Goal: Task Accomplishment & Management: Use online tool/utility

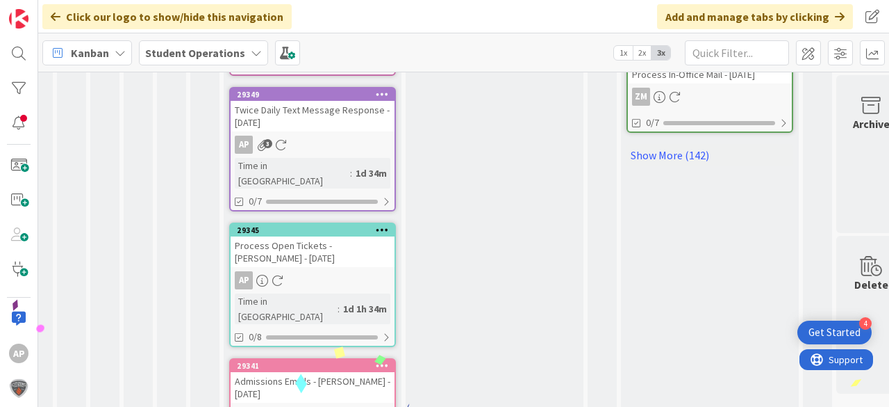
scroll to position [960, 19]
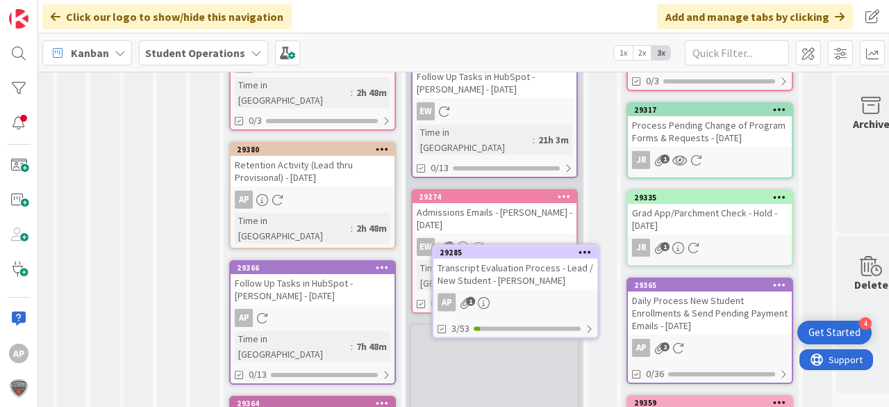
scroll to position [567, 19]
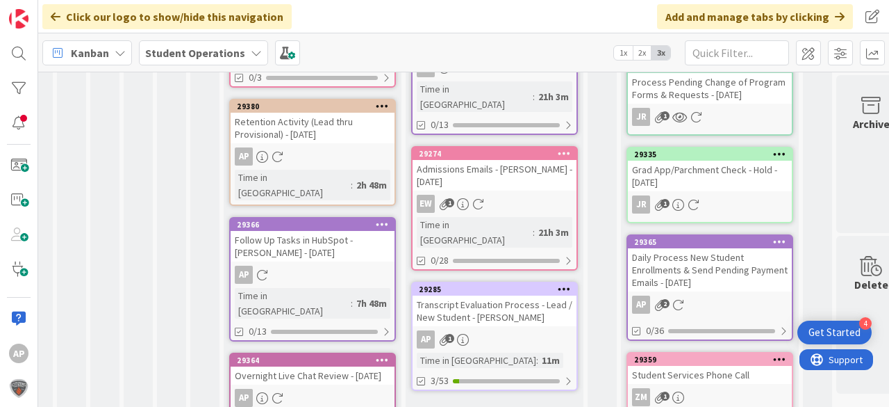
click at [523, 352] on div "Time in [GEOGRAPHIC_DATA] : 11m" at bounding box center [495, 359] width 156 height 15
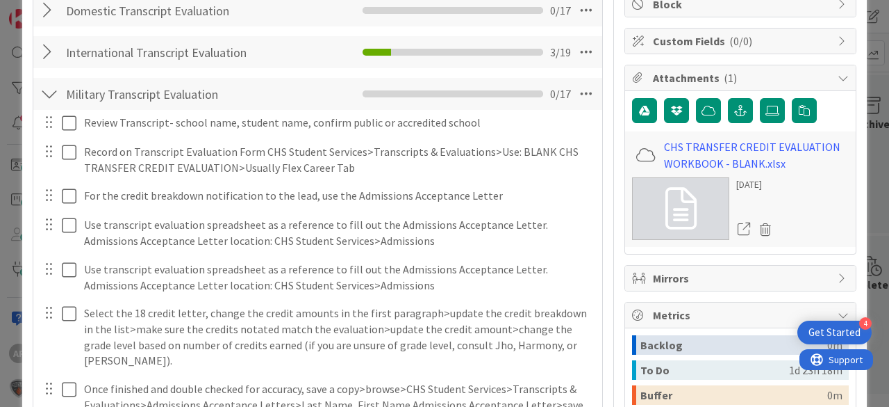
click at [51, 95] on div at bounding box center [49, 93] width 18 height 25
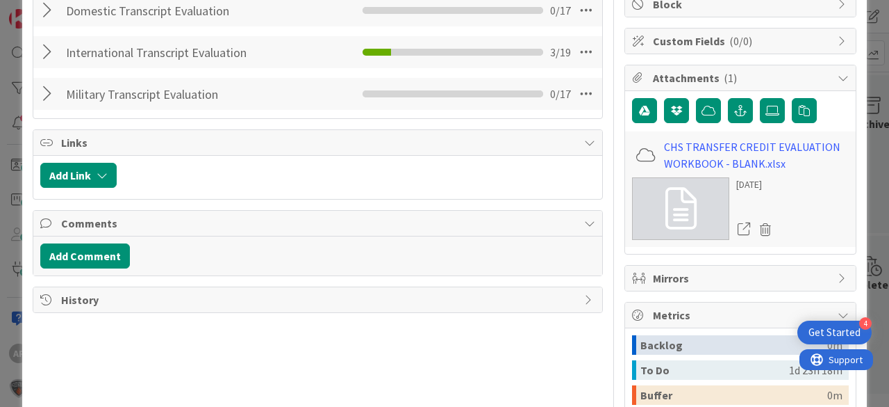
click at [47, 53] on div at bounding box center [49, 52] width 18 height 25
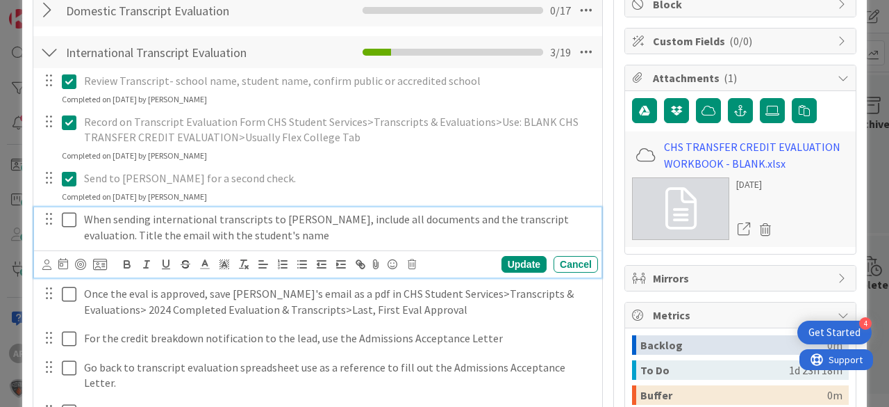
click at [69, 220] on icon at bounding box center [69, 219] width 15 height 17
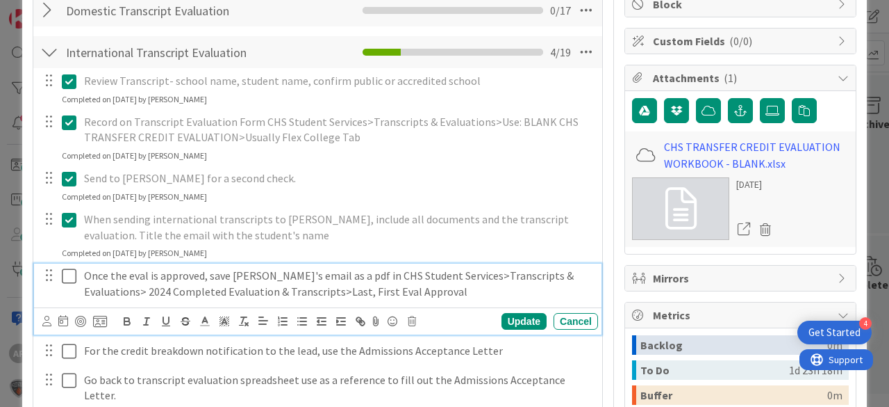
click at [69, 277] on icon at bounding box center [69, 276] width 15 height 17
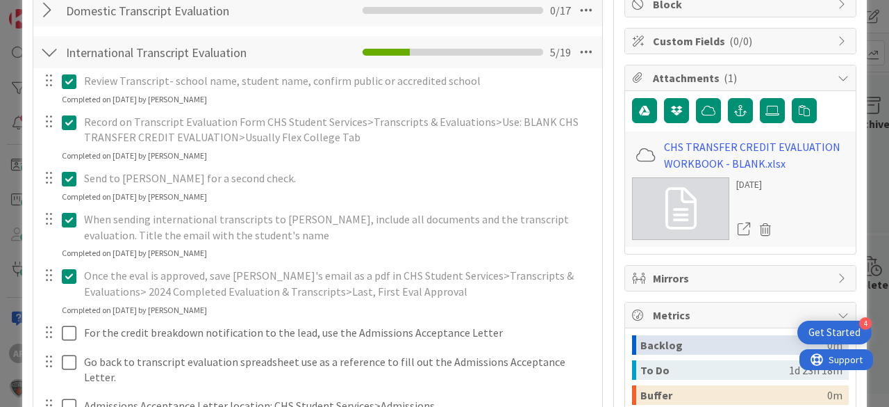
scroll to position [500, 0]
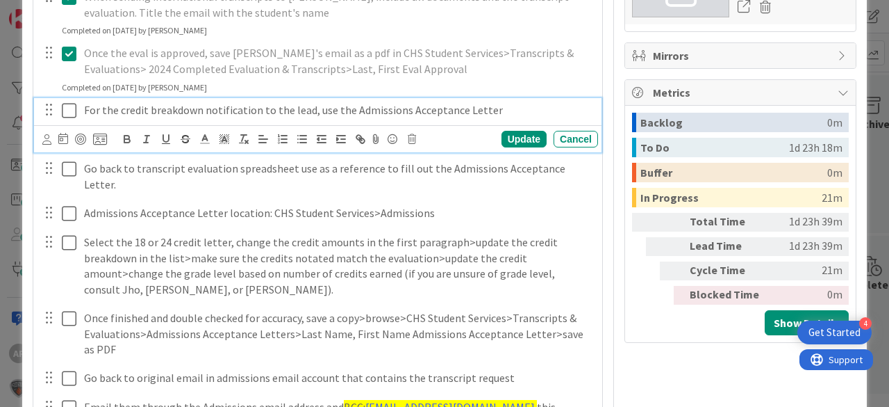
click at [75, 108] on icon at bounding box center [69, 110] width 15 height 17
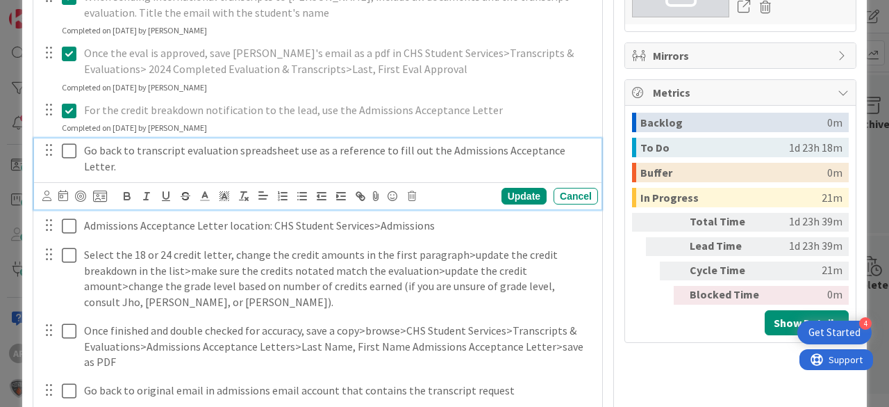
click at [70, 153] on icon at bounding box center [69, 150] width 15 height 17
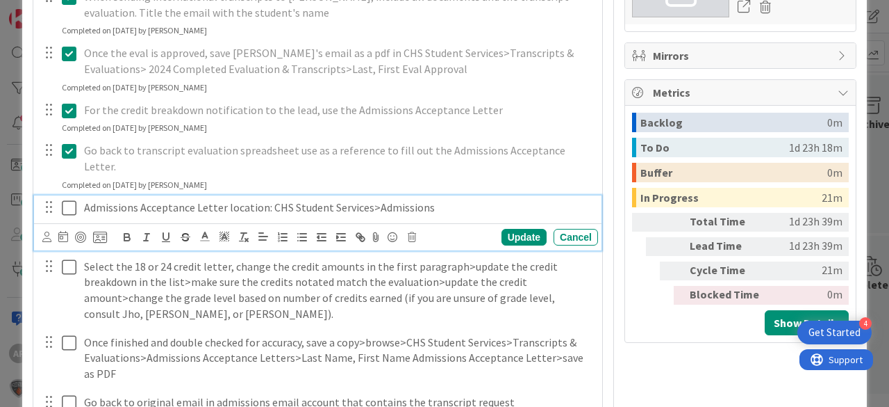
click at [69, 199] on icon at bounding box center [69, 207] width 15 height 17
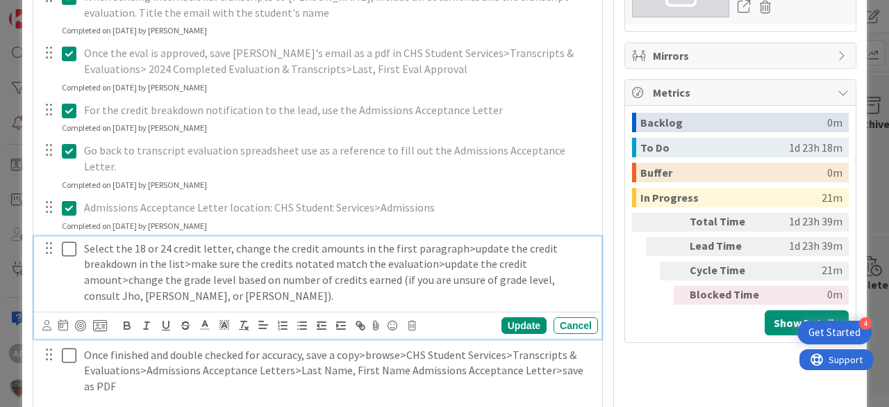
click at [71, 240] on icon at bounding box center [69, 248] width 15 height 17
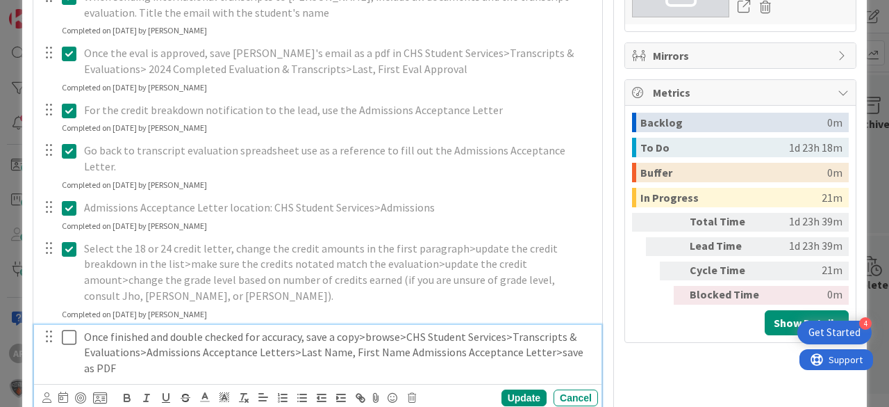
click at [69, 329] on icon at bounding box center [69, 337] width 15 height 17
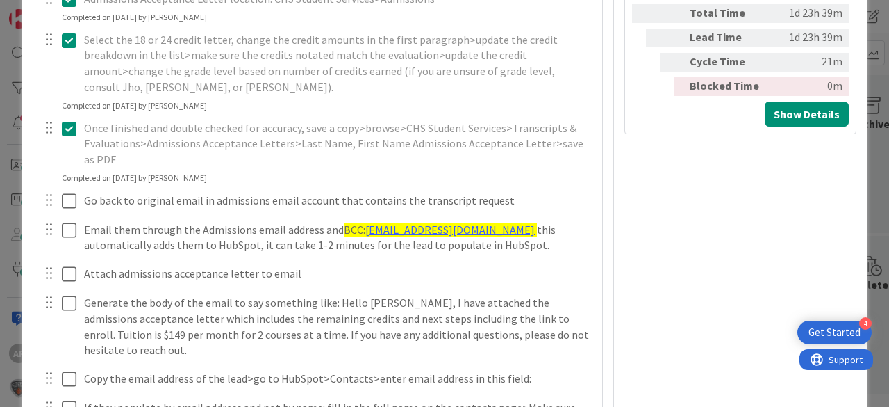
scroll to position [778, 0]
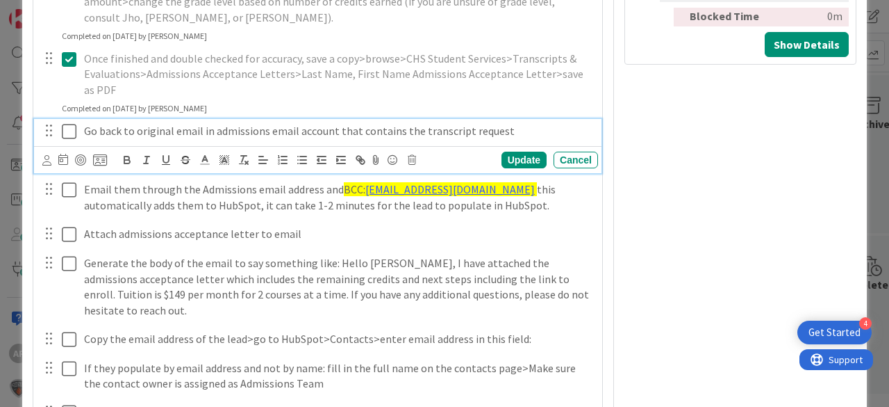
click at [70, 123] on icon at bounding box center [69, 131] width 15 height 17
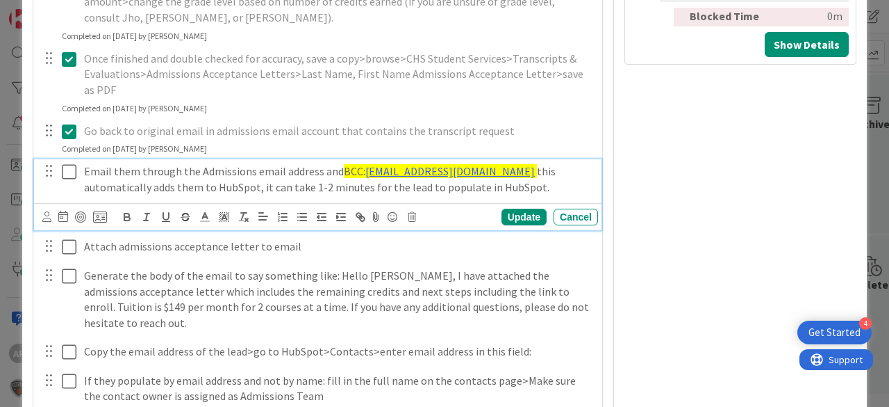
click at [66, 163] on icon at bounding box center [69, 171] width 15 height 17
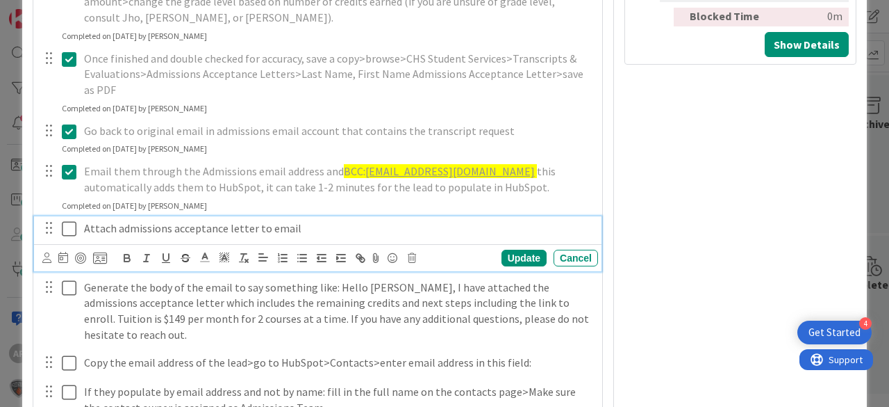
click at [72, 220] on icon at bounding box center [69, 228] width 15 height 17
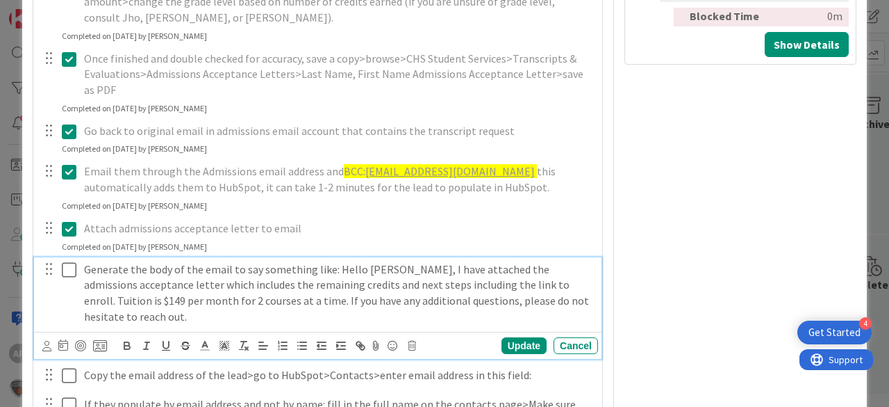
click at [74, 261] on icon at bounding box center [69, 269] width 15 height 17
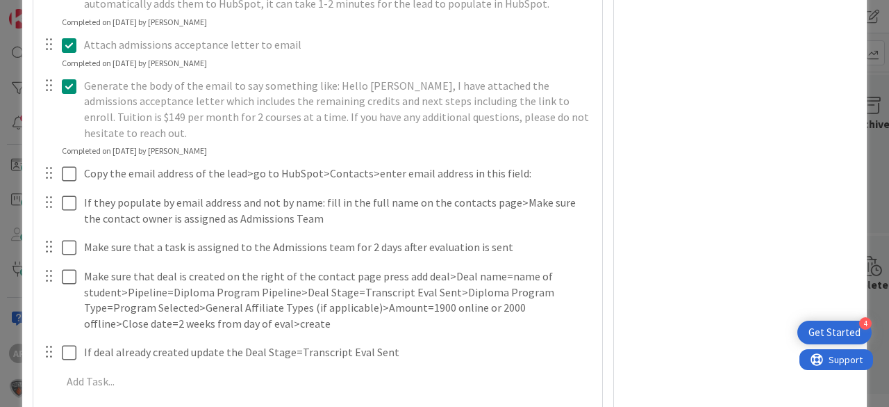
scroll to position [1001, 0]
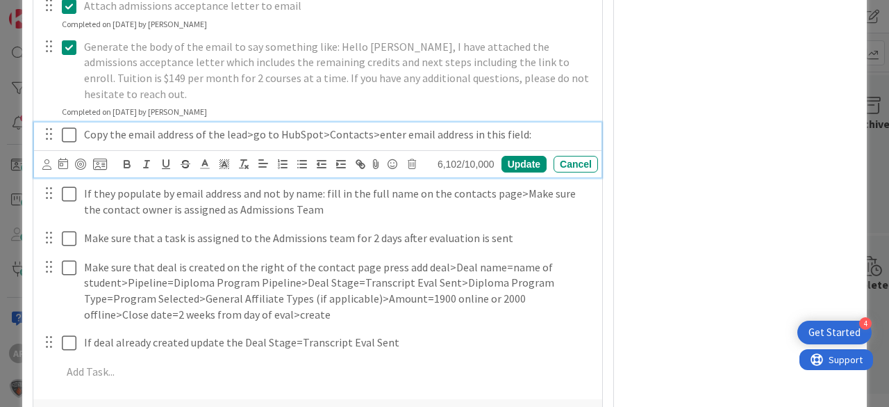
click at [67, 126] on icon at bounding box center [69, 134] width 15 height 17
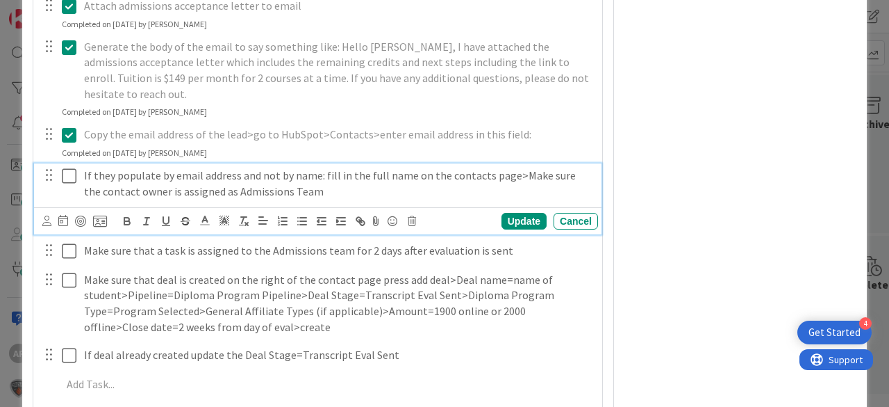
click at [66, 167] on icon at bounding box center [69, 175] width 15 height 17
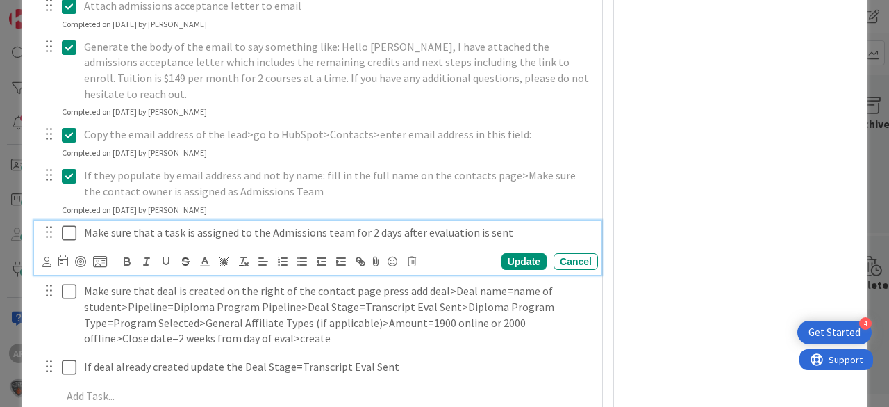
drag, startPoint x: 67, startPoint y: 211, endPoint x: 68, endPoint y: 221, distance: 10.5
click at [67, 224] on icon at bounding box center [69, 232] width 15 height 17
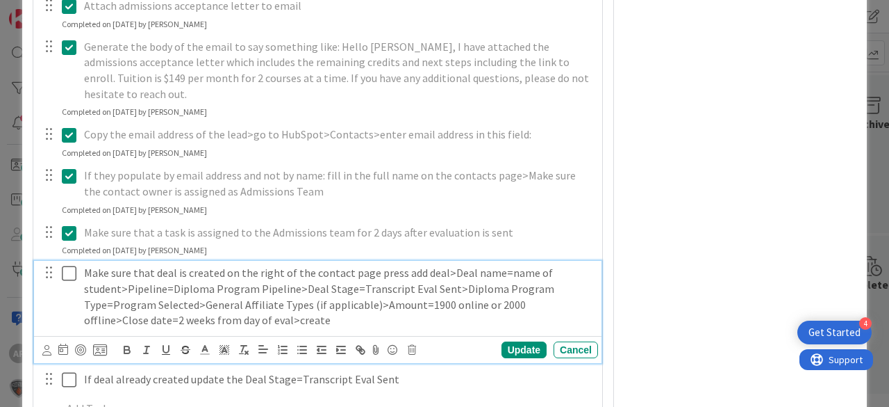
click at [71, 265] on icon at bounding box center [69, 273] width 15 height 17
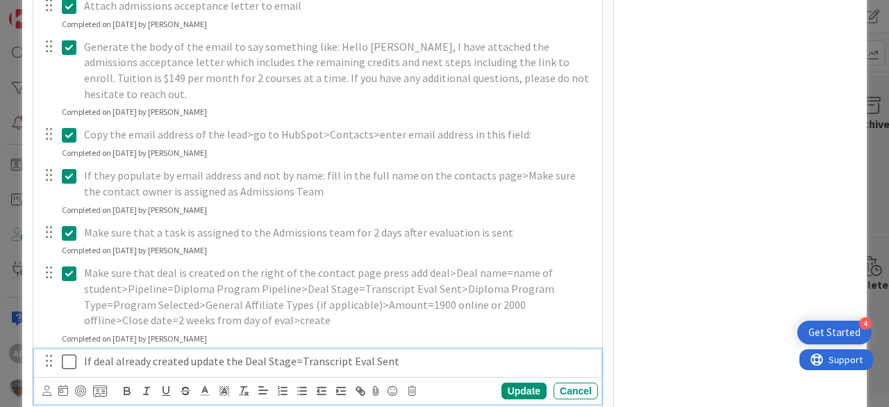
click at [65, 353] on icon at bounding box center [69, 361] width 15 height 17
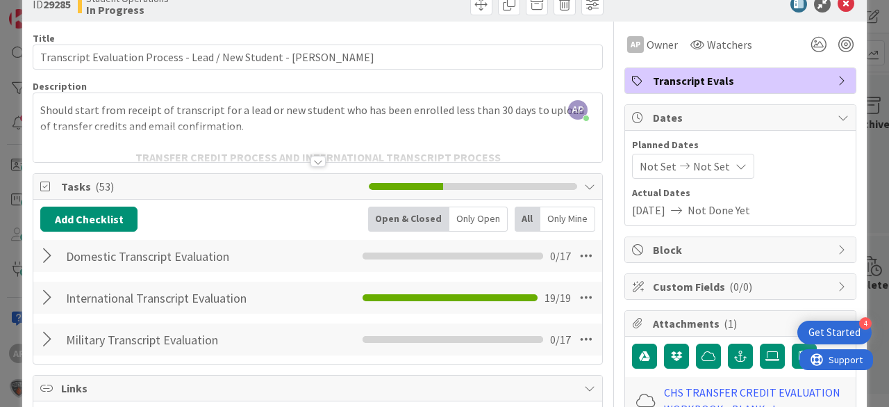
scroll to position [0, 0]
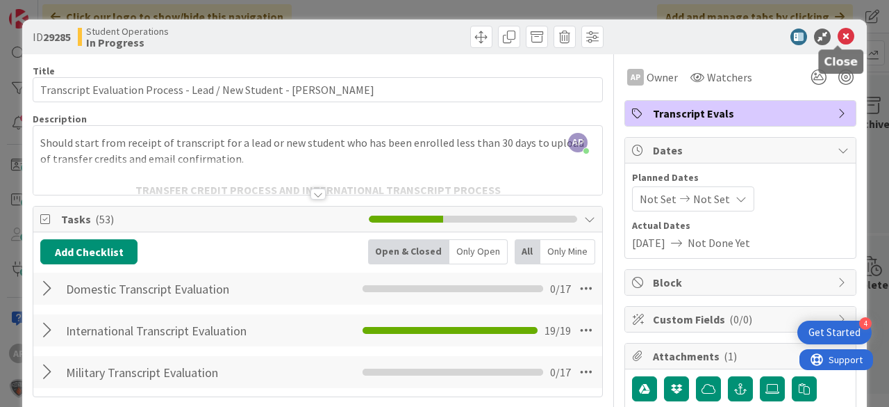
click at [838, 31] on icon at bounding box center [846, 36] width 17 height 17
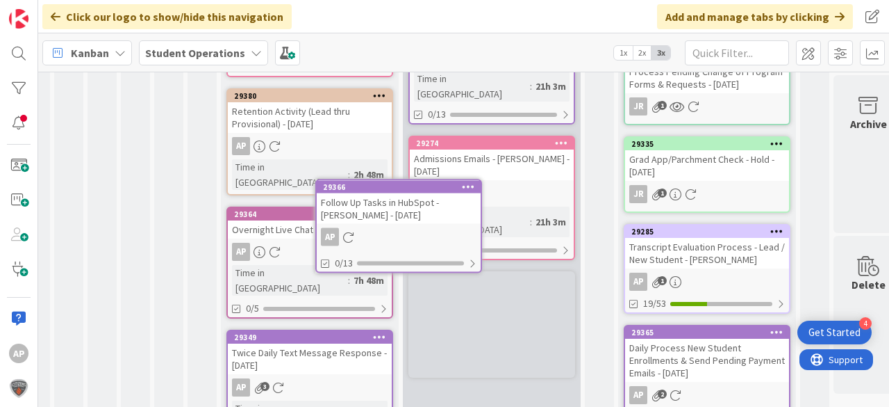
scroll to position [566, 22]
